Goal: Task Accomplishment & Management: Manage account settings

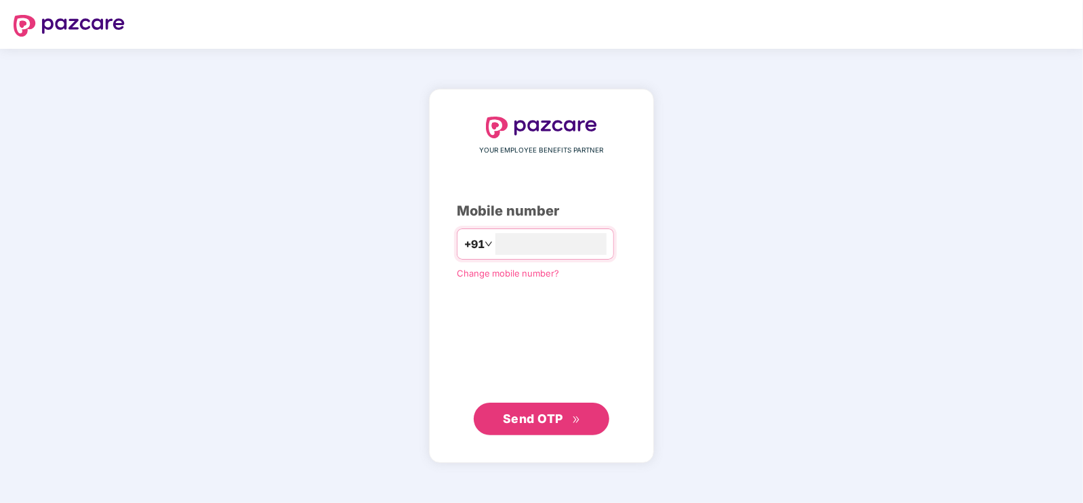
type input "**********"
click at [572, 402] on button "Send OTP" at bounding box center [541, 418] width 135 height 33
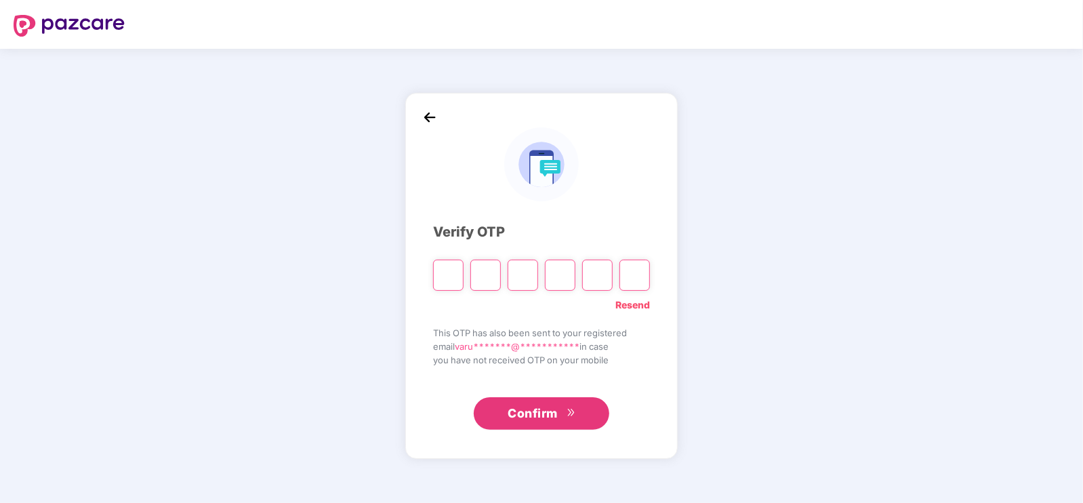
paste input "*"
type input "*"
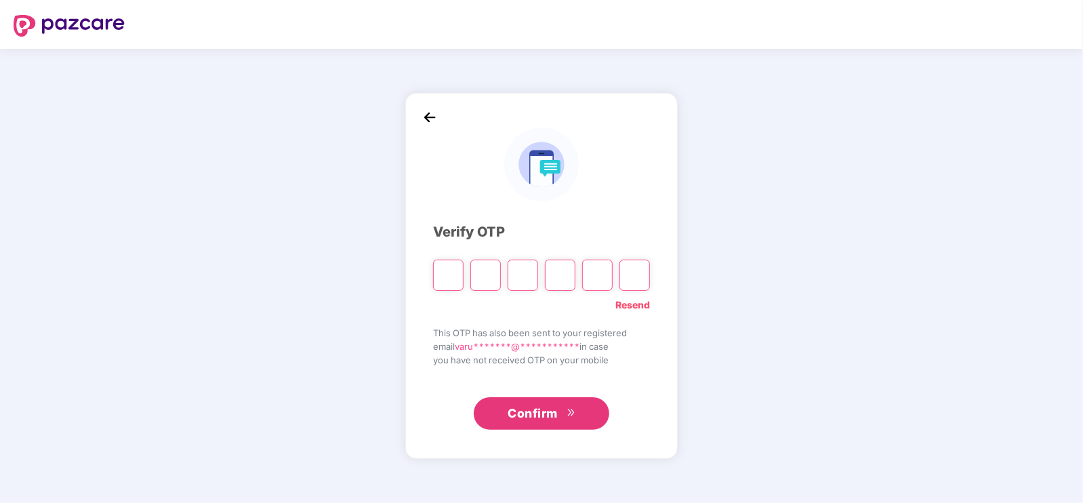
type input "*"
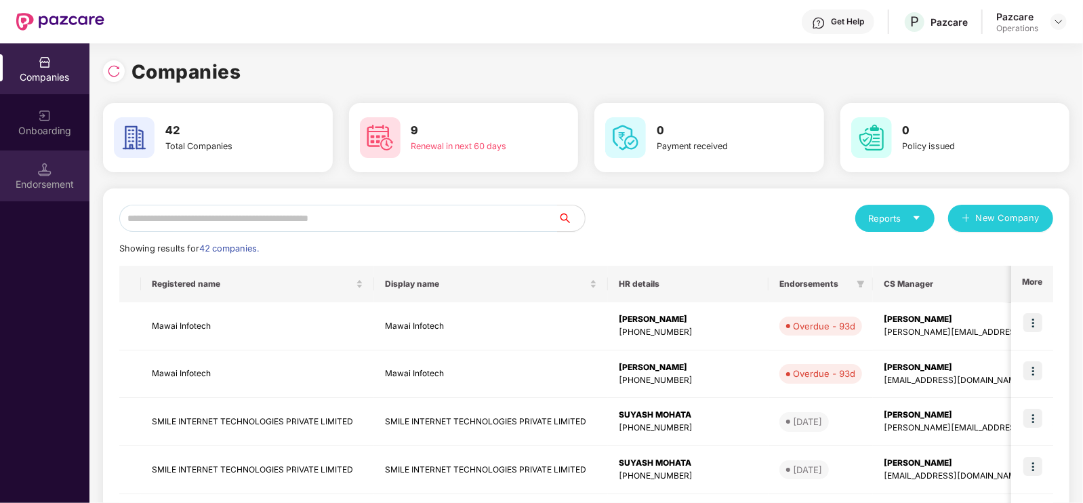
click at [41, 167] on img at bounding box center [45, 170] width 14 height 14
